Goal: Navigation & Orientation: Find specific page/section

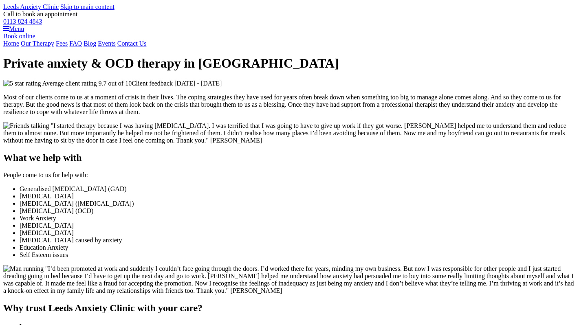
click at [96, 47] on link "Blog" at bounding box center [90, 43] width 13 height 7
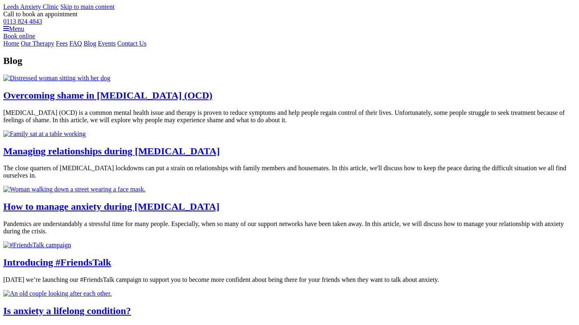
click at [116, 47] on link "Events" at bounding box center [107, 43] width 18 height 7
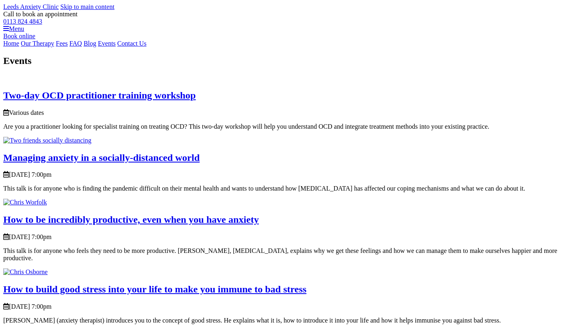
click at [96, 47] on link "Blog" at bounding box center [90, 43] width 13 height 7
